Goal: Information Seeking & Learning: Learn about a topic

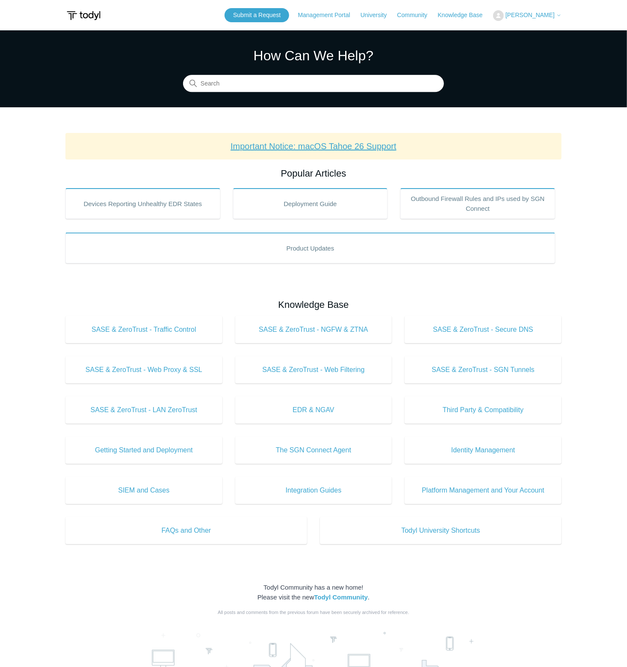
click at [353, 147] on link "Important Notice: macOS Tahoe 26 Support" at bounding box center [314, 146] width 166 height 9
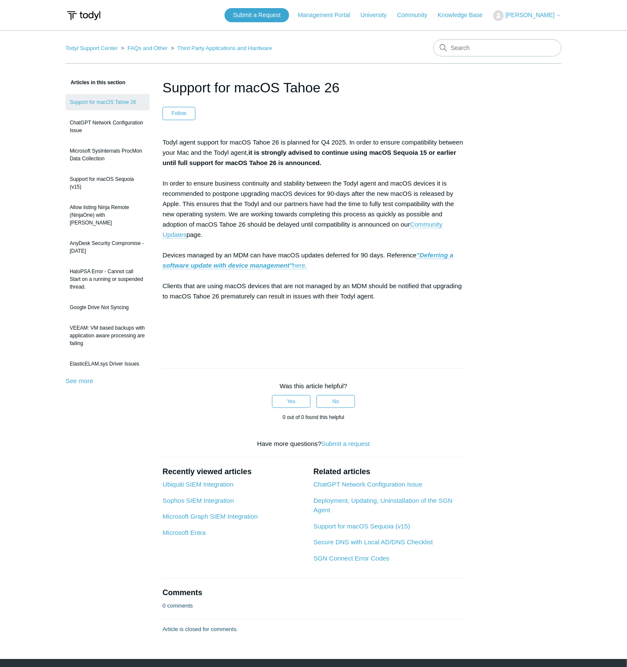
click at [86, 15] on img at bounding box center [83, 16] width 36 height 16
click at [95, 47] on link "Todyl Support Center" at bounding box center [91, 48] width 52 height 6
